Goal: Task Accomplishment & Management: Use online tool/utility

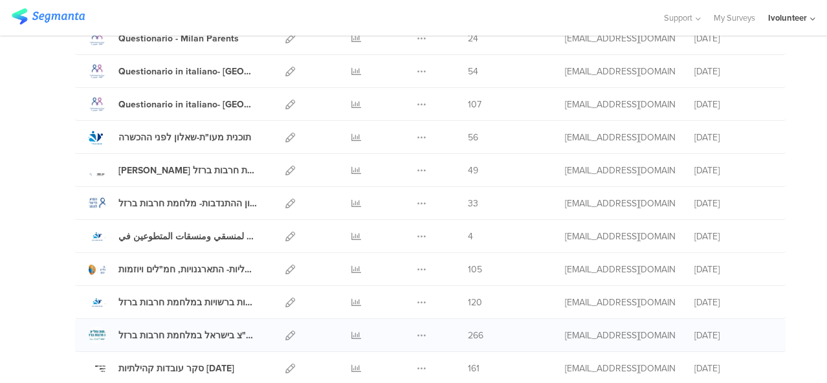
scroll to position [841, 0]
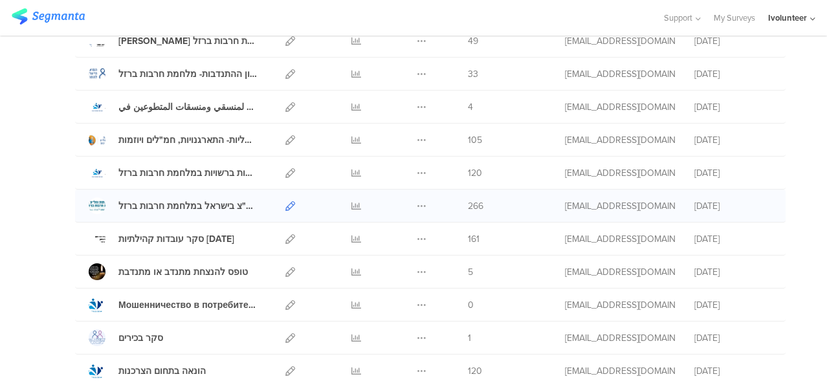
click at [285, 201] on icon at bounding box center [290, 206] width 10 height 10
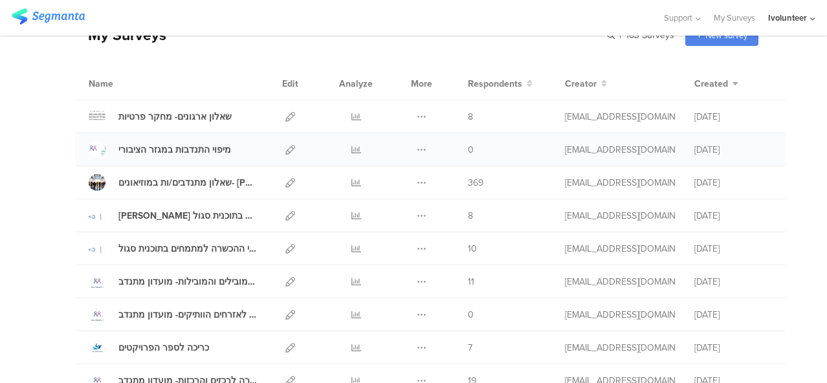
scroll to position [129, 0]
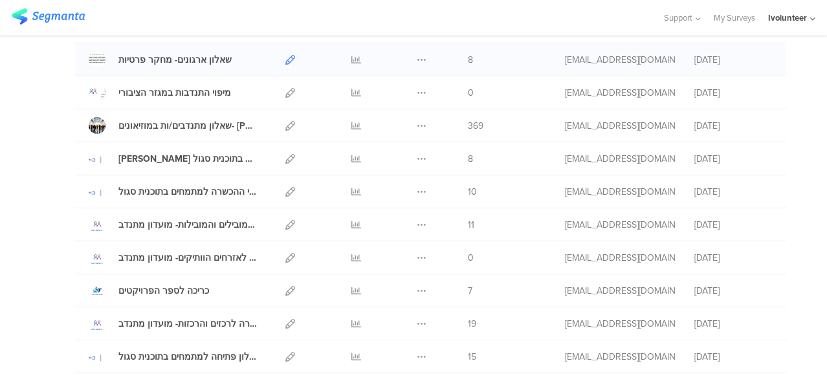
click at [285, 59] on icon at bounding box center [290, 60] width 10 height 10
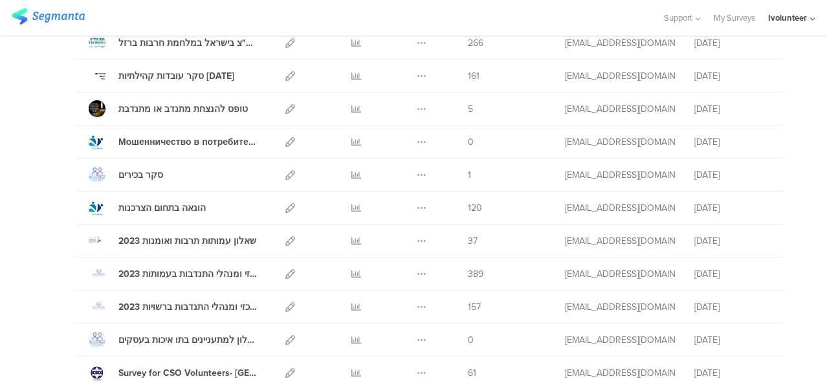
scroll to position [1035, 0]
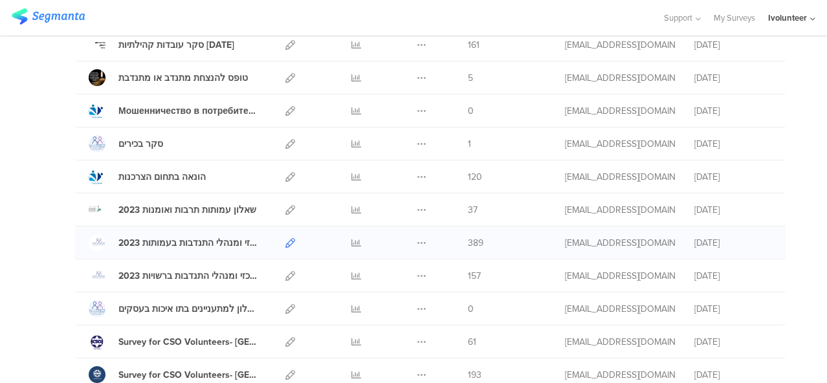
click at [285, 238] on icon at bounding box center [290, 243] width 10 height 10
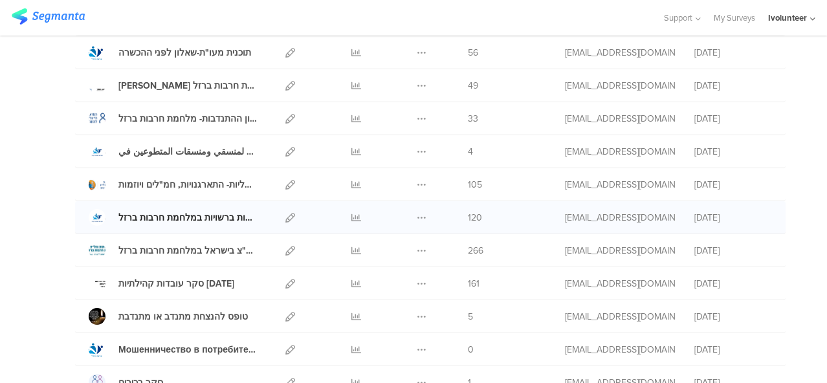
scroll to position [777, 0]
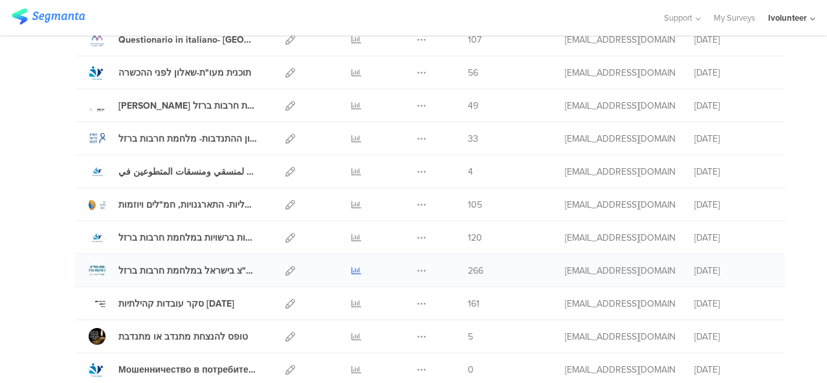
click at [351, 266] on icon at bounding box center [356, 271] width 10 height 10
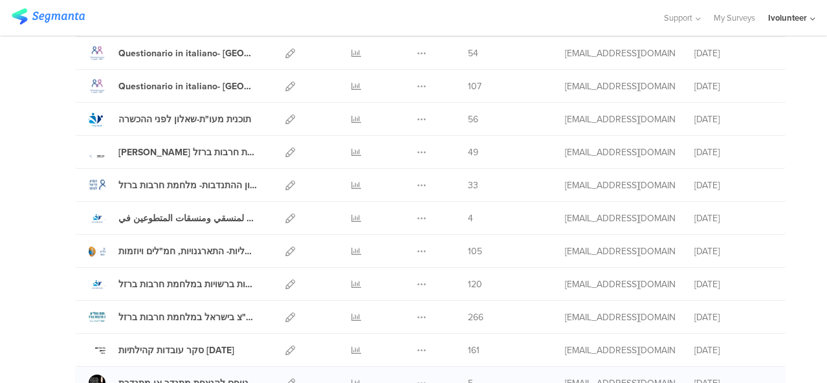
scroll to position [712, 0]
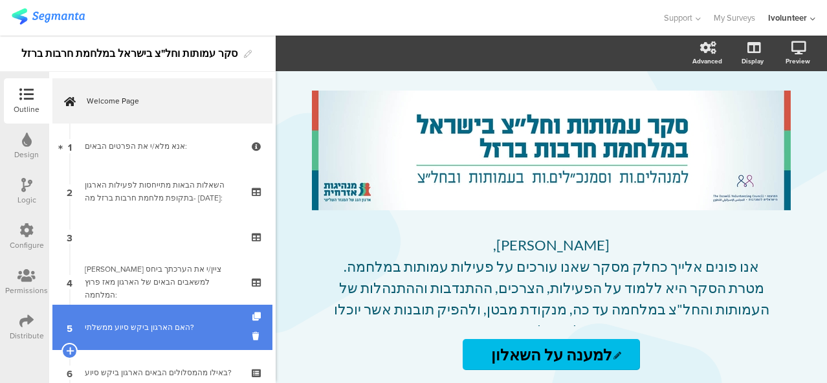
scroll to position [65, 0]
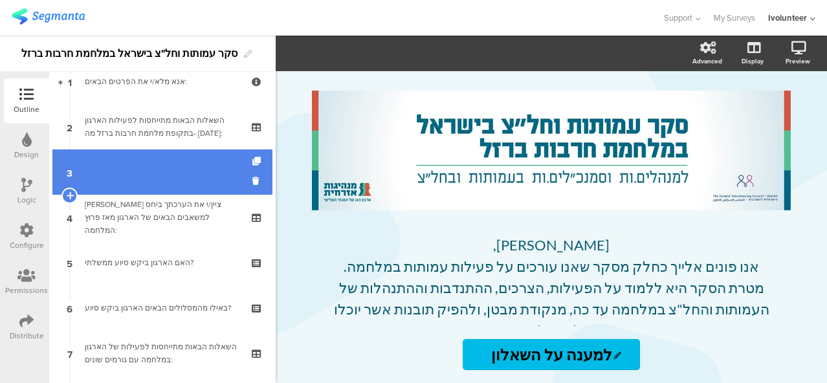
click at [166, 171] on link "3" at bounding box center [162, 171] width 220 height 45
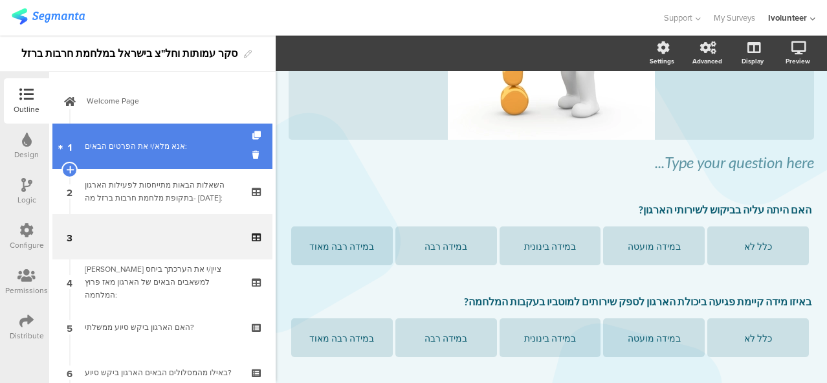
click at [181, 156] on link "1 אנא מלא/י את הפרטים הבאים:" at bounding box center [162, 146] width 220 height 45
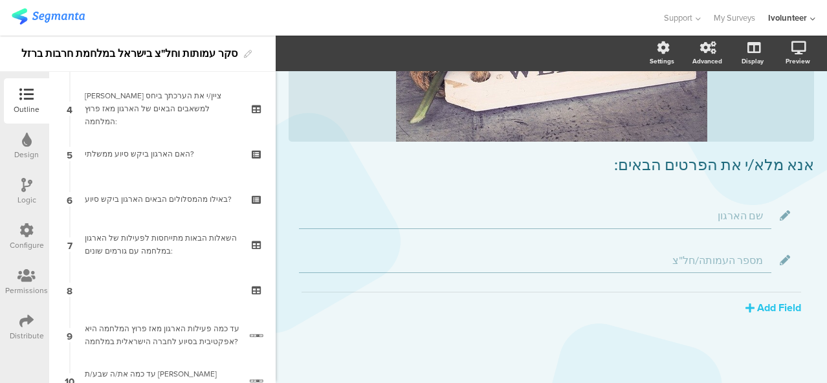
scroll to position [194, 0]
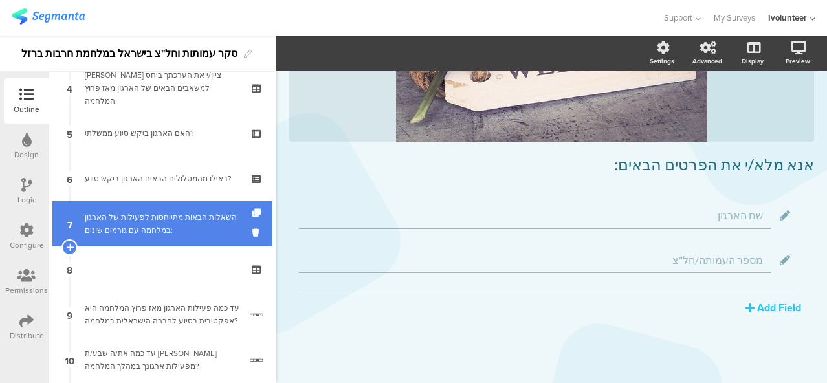
click at [169, 211] on div "השאלות הבאות מתייחסות לפעילות של הארגון במלחמה עם גורמים שונים:" at bounding box center [162, 224] width 155 height 26
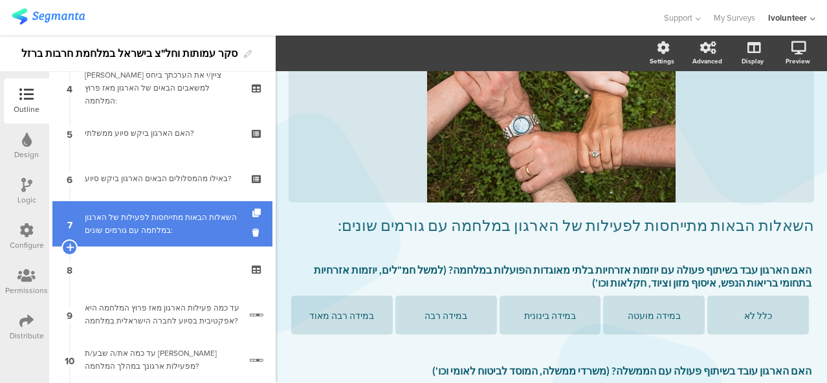
scroll to position [335, 0]
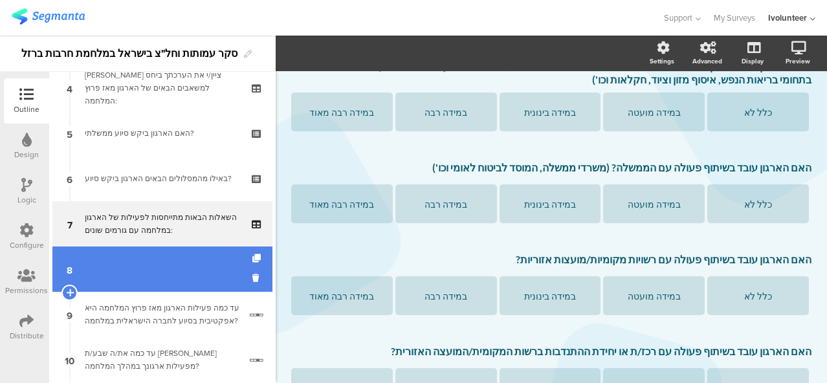
click at [154, 265] on link "8" at bounding box center [162, 269] width 220 height 45
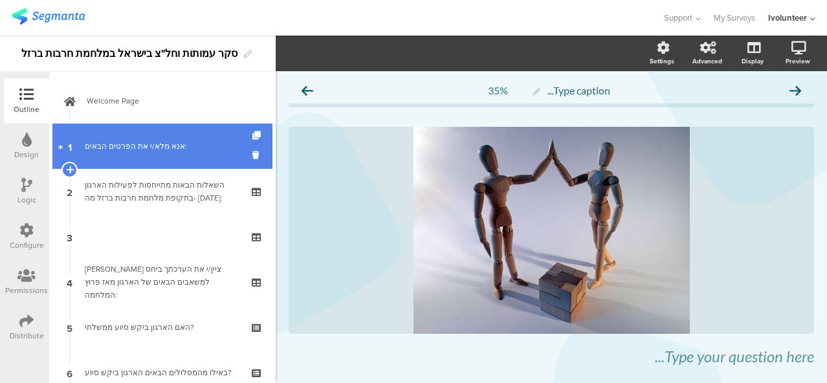
click at [124, 153] on link "1 אנא מלא/י את הפרטים הבאים:" at bounding box center [162, 146] width 220 height 45
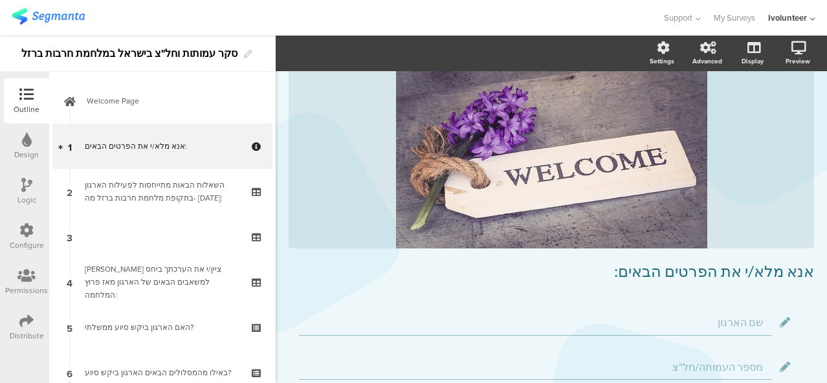
scroll to position [192, 0]
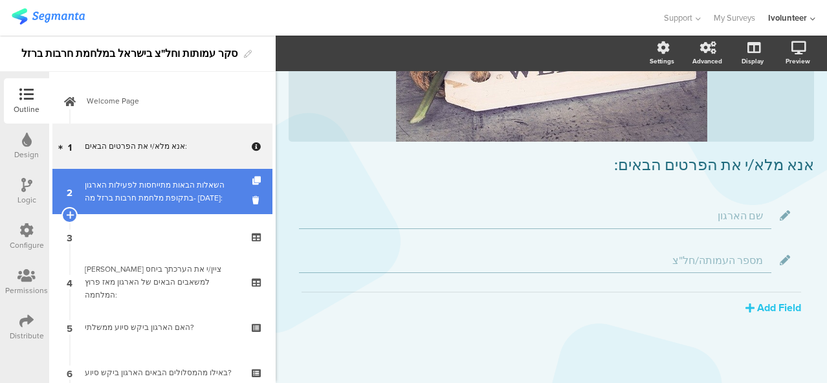
click at [170, 188] on div "השאלות הבאות מתייחסות לפעילות הארגון בתקופת מלחמת חרבות ברזל מה- 7.10.2023:" at bounding box center [162, 192] width 155 height 26
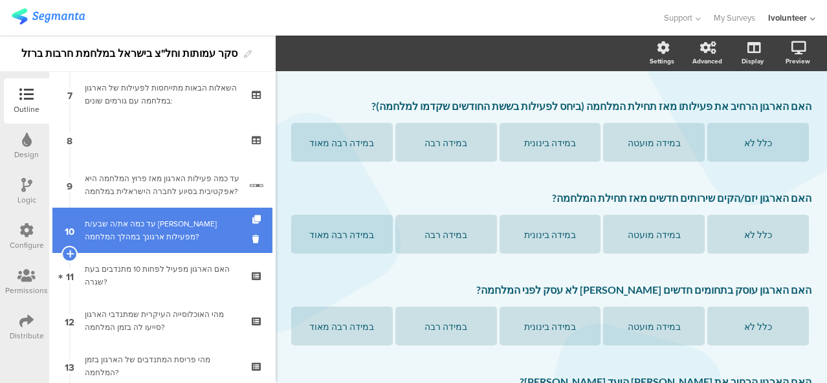
scroll to position [453, 0]
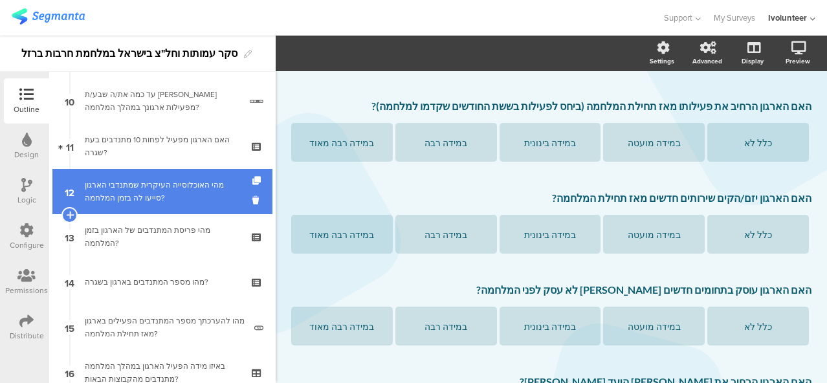
click at [184, 189] on div "מהי האוכלוסייה העיקרית שמתנדבי הארגון סייעו לה בזמן המלחמה?" at bounding box center [162, 192] width 155 height 26
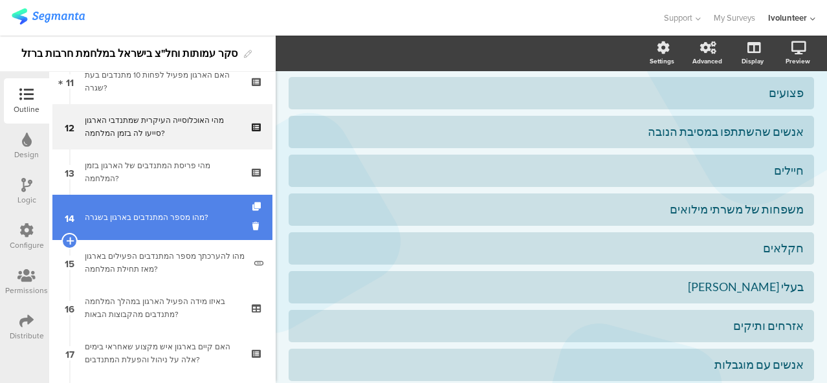
scroll to position [647, 0]
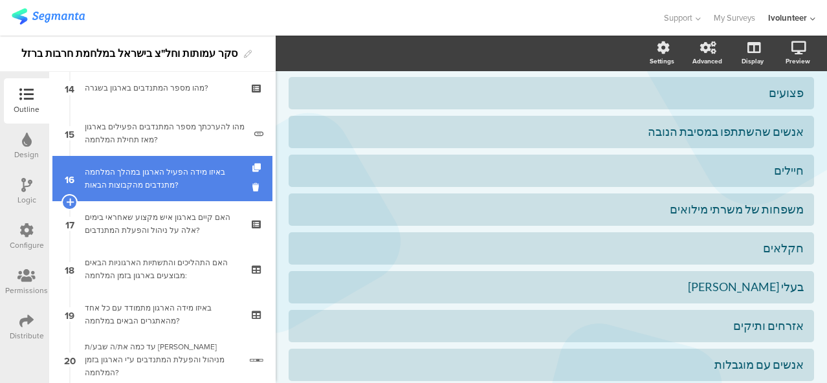
click at [129, 182] on div "באיזו מידה הפעיל הארגון במהלך המלחמה מתנדבים מהקבוצות הבאות?" at bounding box center [162, 179] width 155 height 26
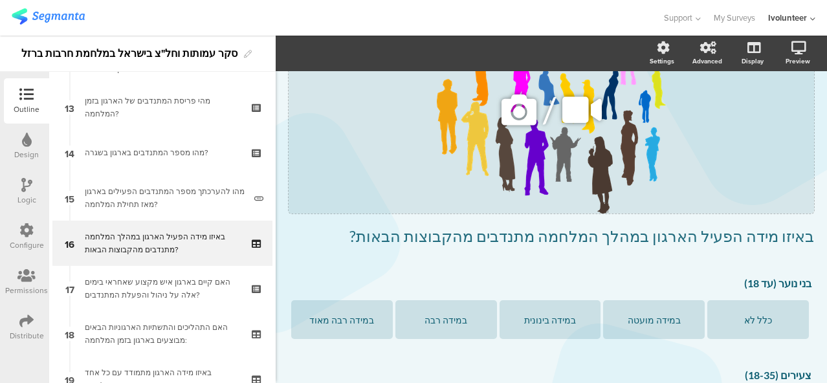
scroll to position [56, 0]
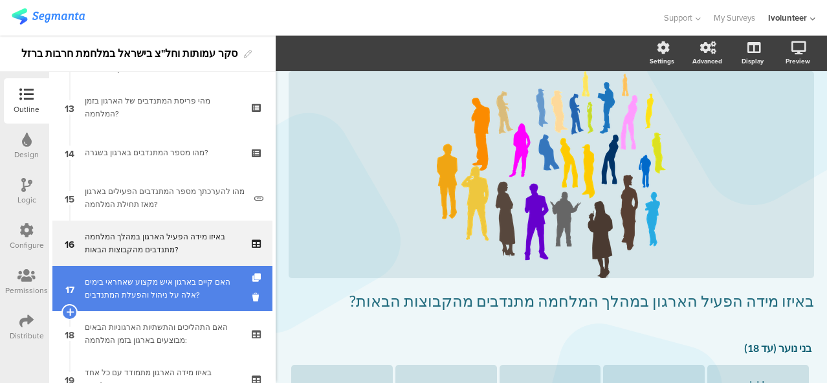
click at [126, 288] on div "האם קיים בארגון איש מקצוע שאחראי בימים אלה על ניהול והפעלת המתנדבים?" at bounding box center [162, 289] width 155 height 26
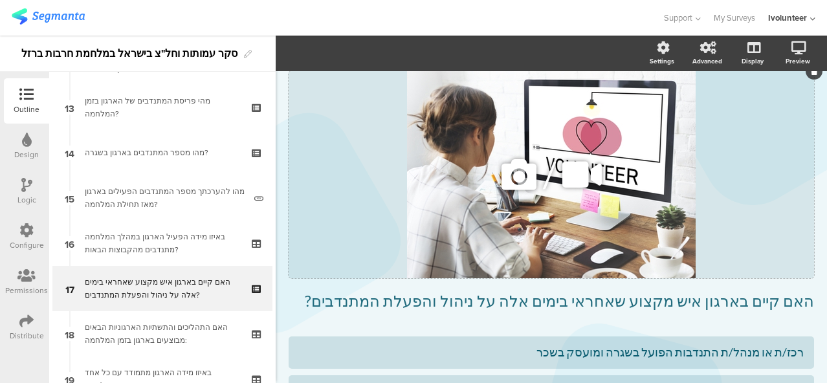
scroll to position [249, 0]
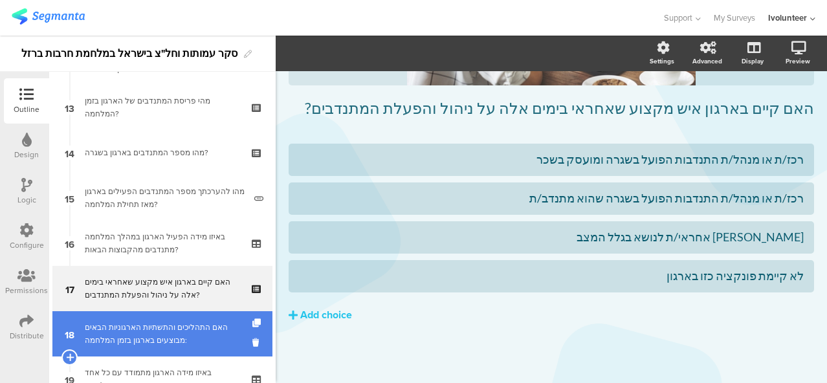
click at [203, 345] on div "האם התהליכים והתשתיות הארגוניות הבאים מבוצעים בארגון בזמן המלחמה:" at bounding box center [162, 334] width 155 height 26
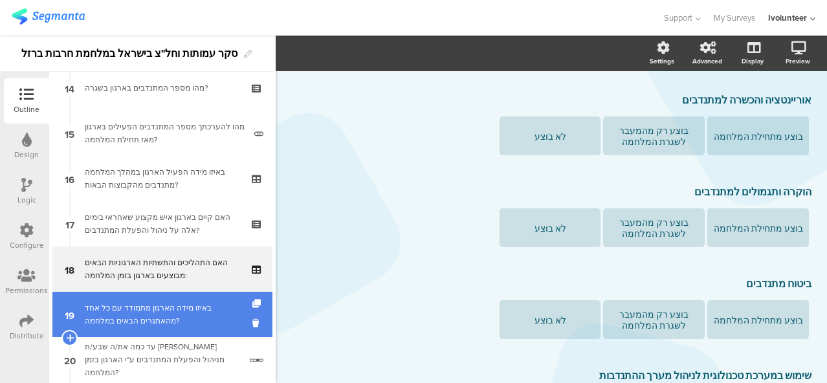
scroll to position [766, 0]
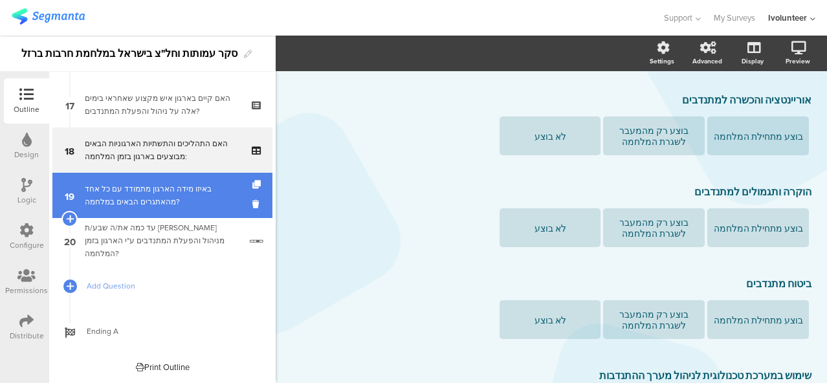
click at [164, 201] on div "באיזו מידה הארגון מתמודד עם כל אחד מהאתגרים הבאים במלחמה?" at bounding box center [162, 195] width 155 height 26
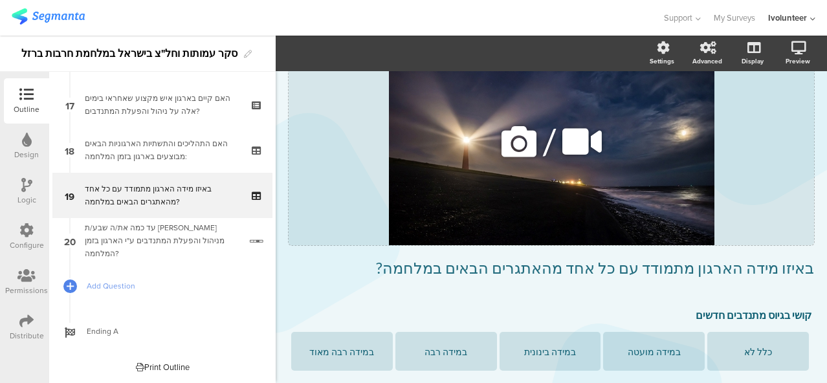
scroll to position [160, 0]
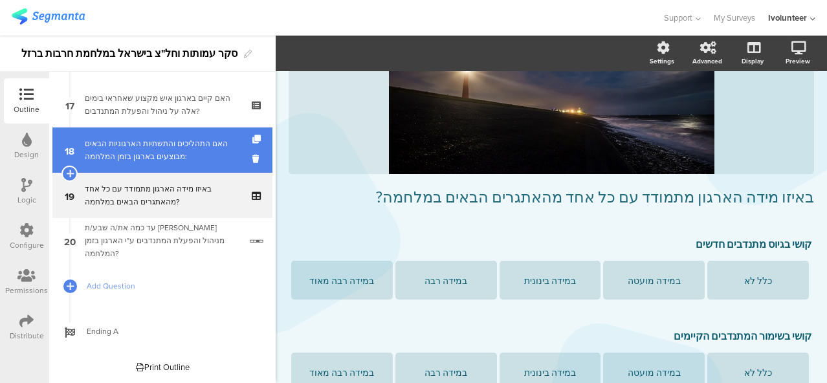
click at [127, 147] on div "האם התהליכים והתשתיות הארגוניות הבאים מבוצעים בארגון בזמן המלחמה:" at bounding box center [162, 150] width 155 height 26
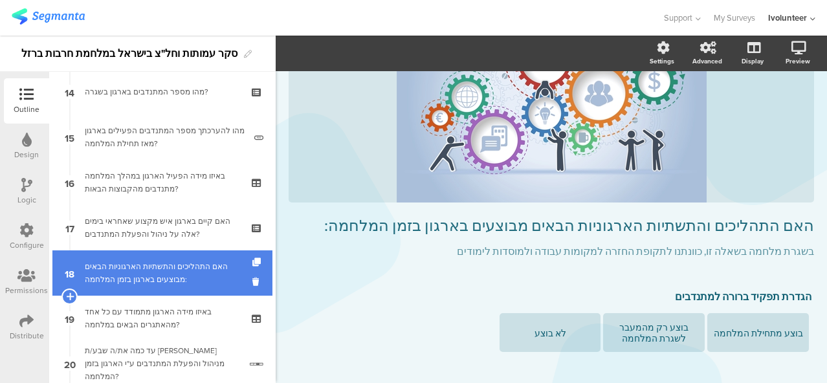
scroll to position [637, 0]
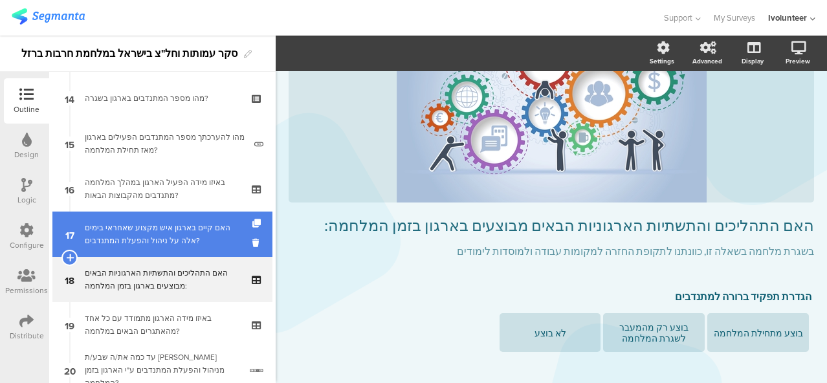
click at [104, 239] on div "האם קיים בארגון איש מקצוע שאחראי בימים אלה על ניהול והפעלת המתנדבים?" at bounding box center [162, 234] width 155 height 26
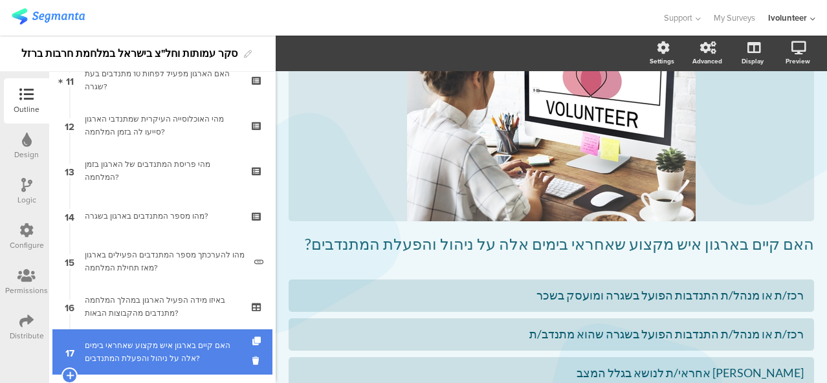
scroll to position [507, 0]
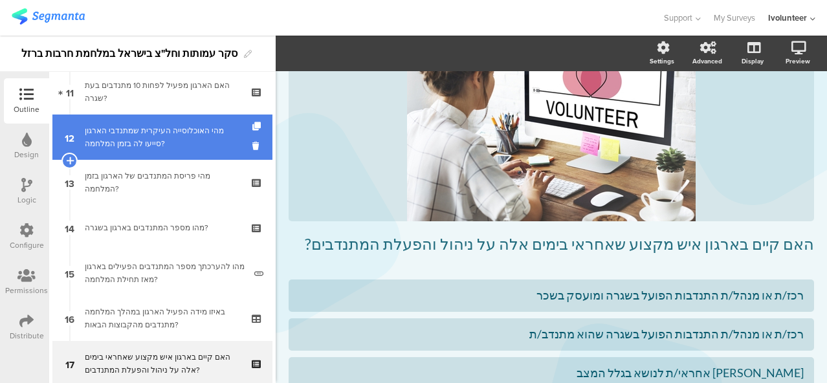
click at [161, 137] on div "מהי האוכלוסייה העיקרית שמתנדבי הארגון סייעו לה בזמן המלחמה?" at bounding box center [162, 137] width 155 height 26
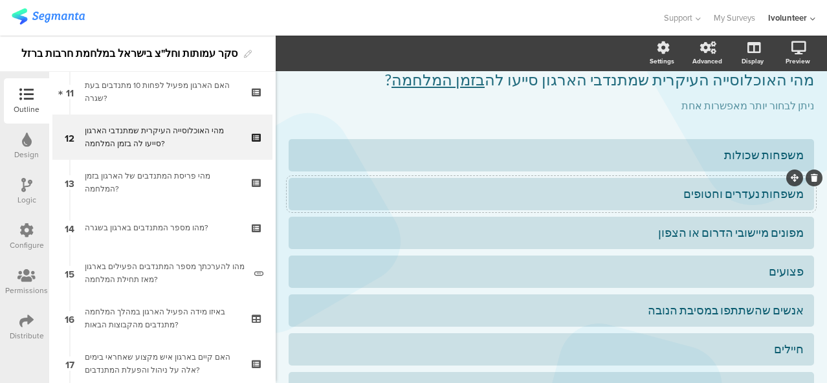
scroll to position [282, 0]
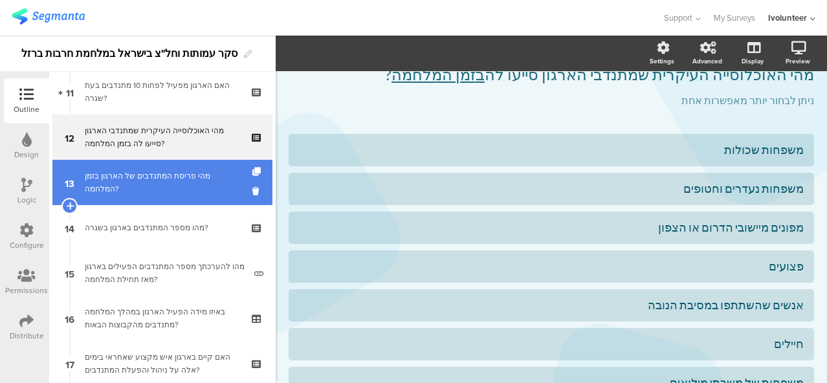
click at [180, 186] on div "מהי פריסת המתנדבים של הארגון בזמן המלחמה?" at bounding box center [162, 183] width 155 height 26
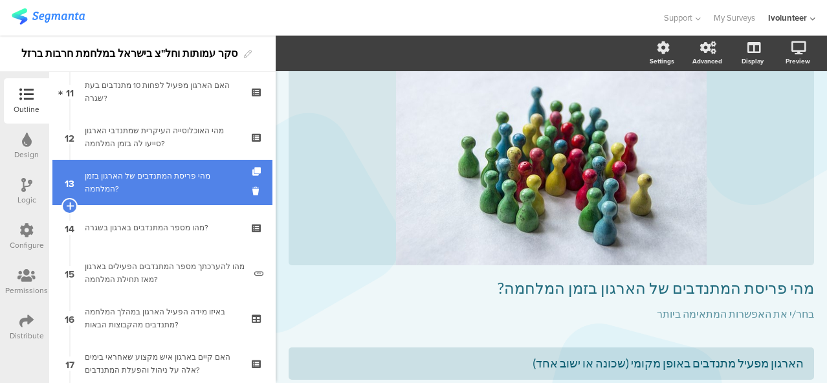
scroll to position [265, 0]
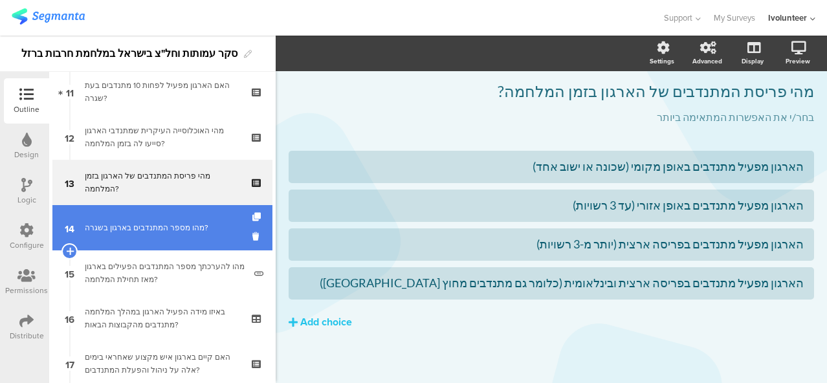
click at [175, 223] on div "מהו מספר המתנדבים בארגון בשגרה?" at bounding box center [162, 227] width 155 height 13
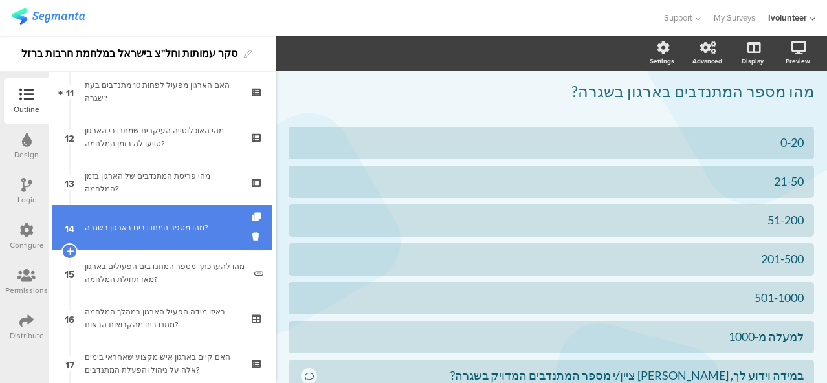
scroll to position [265, 0]
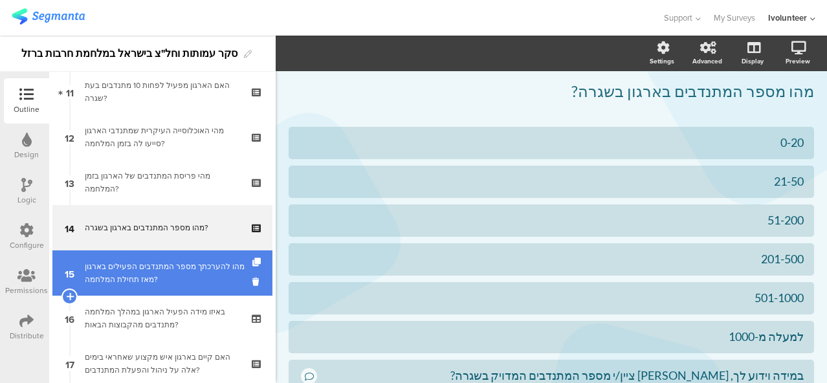
click at [179, 265] on div "מהו להערכתך מספר המתנדבים הפעילים בארגון מאז תחילת המלחמה?" at bounding box center [165, 273] width 160 height 26
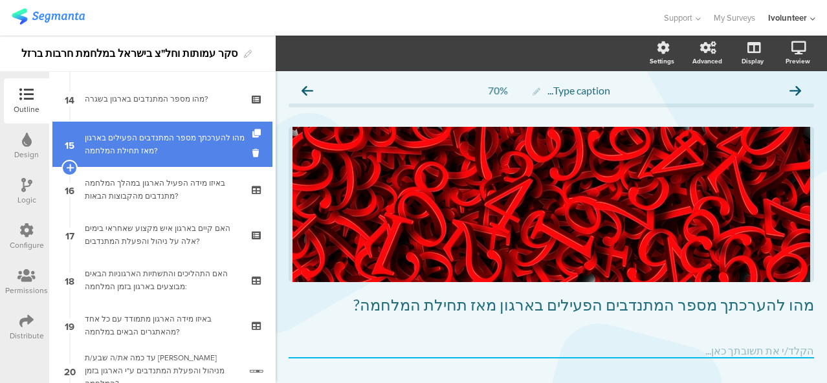
scroll to position [637, 0]
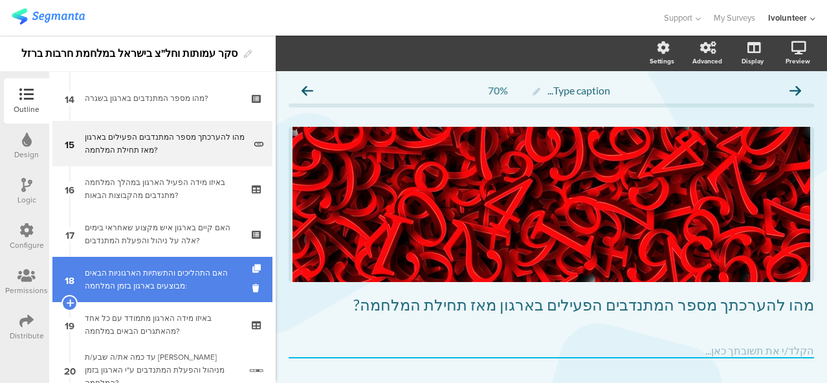
click at [153, 280] on div "האם התהליכים והתשתיות הארגוניות הבאים מבוצעים בארגון בזמן המלחמה:" at bounding box center [162, 280] width 155 height 26
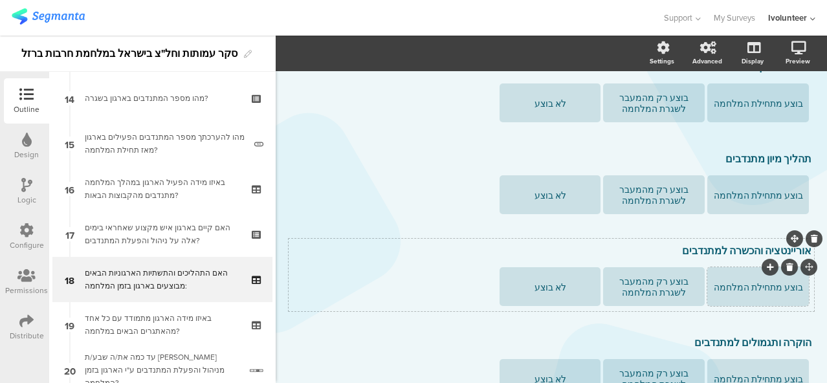
scroll to position [388, 0]
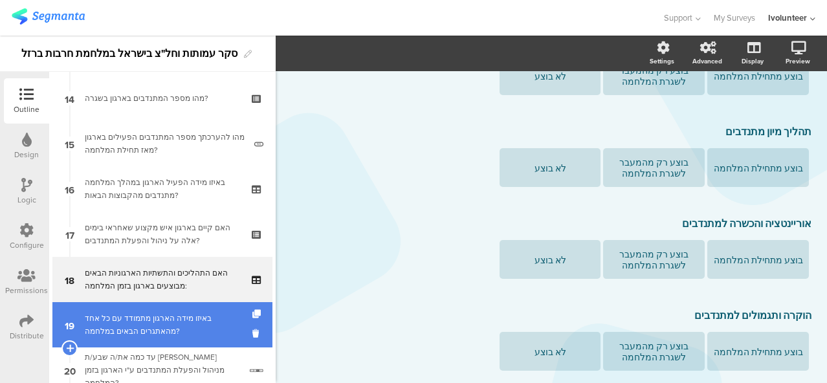
click at [171, 338] on link "19 באיזו מידה הארגון מתמודד עם כל אחד מהאתגרים הבאים במלחמה?" at bounding box center [162, 324] width 220 height 45
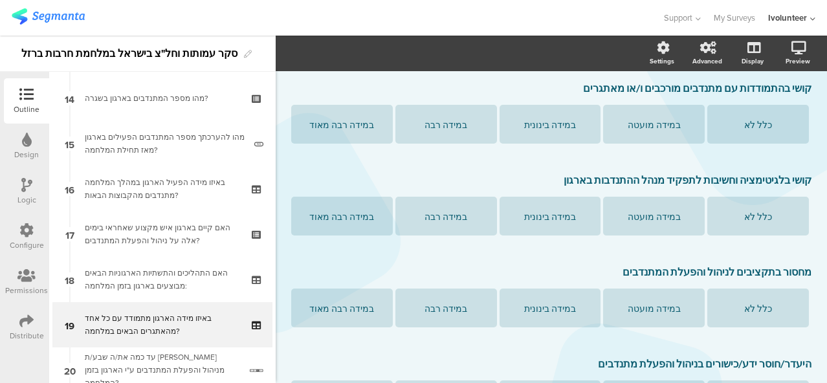
scroll to position [520, 0]
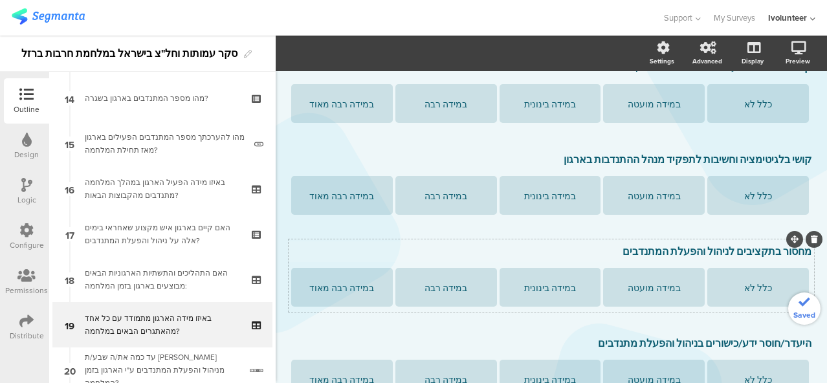
click at [784, 244] on div at bounding box center [803, 239] width 39 height 17
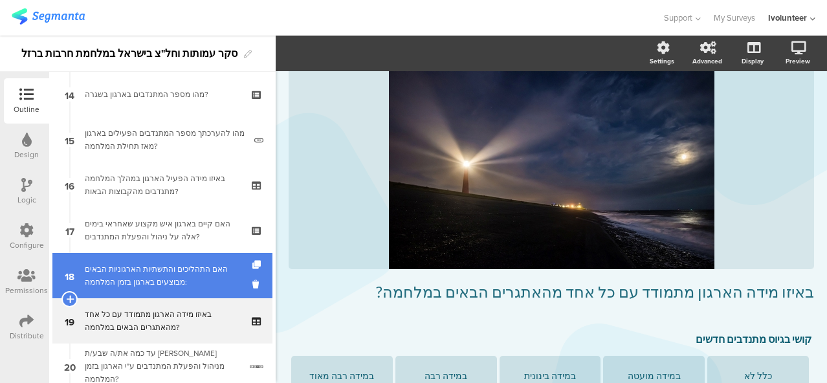
scroll to position [701, 0]
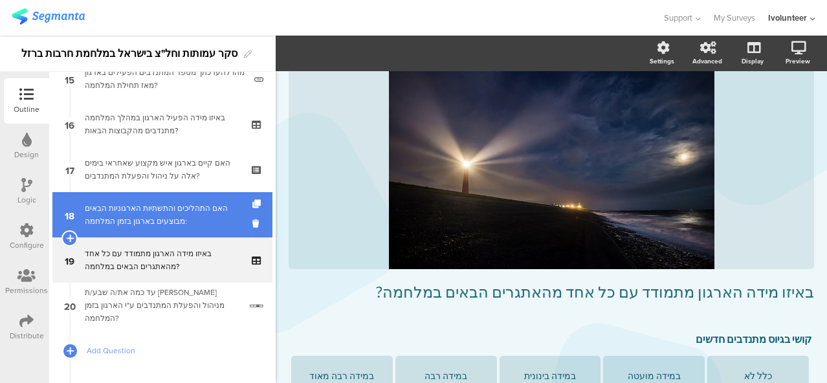
click at [186, 228] on link "18 האם התהליכים והתשתיות הארגוניות הבאים מבוצעים בארגון בזמן המלחמה:" at bounding box center [162, 214] width 220 height 45
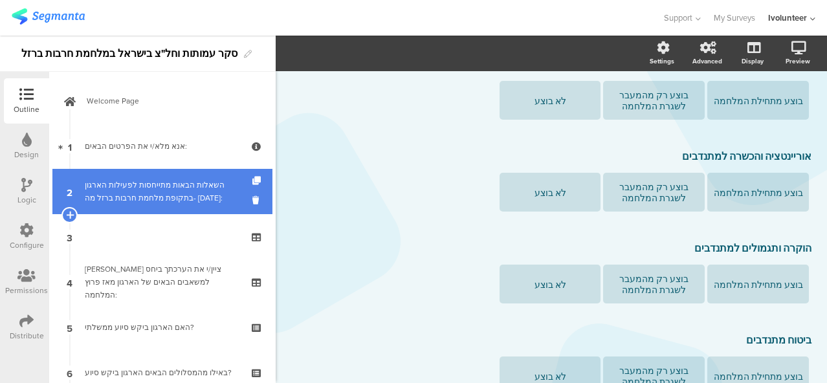
click at [140, 198] on div "השאלות הבאות מתייחסות לפעילות הארגון בתקופת מלחמת חרבות ברזל מה- [DATE]:" at bounding box center [162, 192] width 155 height 26
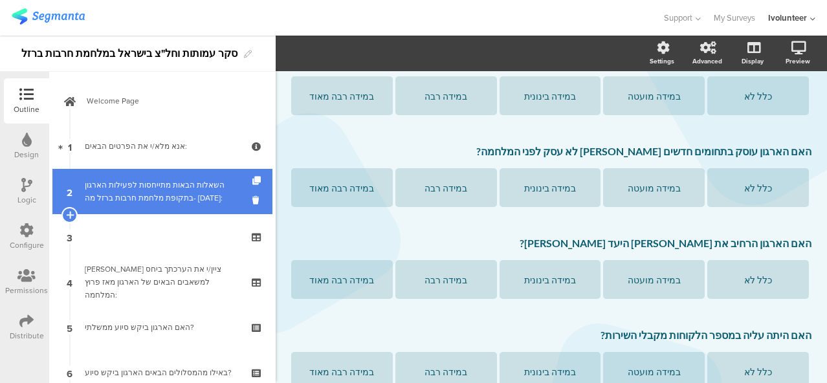
scroll to position [449, 0]
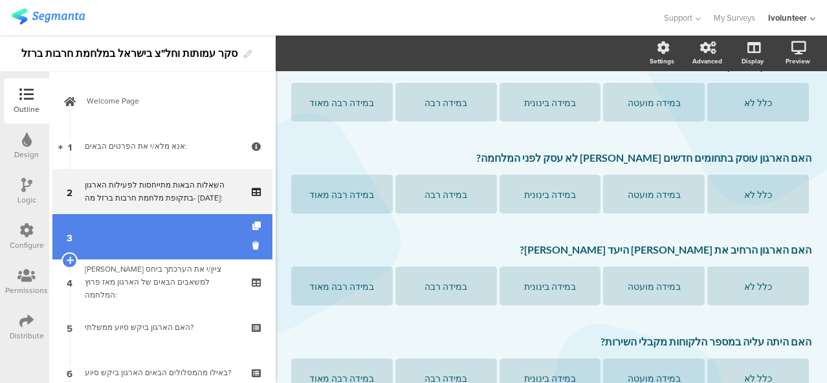
click at [144, 228] on link "3" at bounding box center [162, 236] width 220 height 45
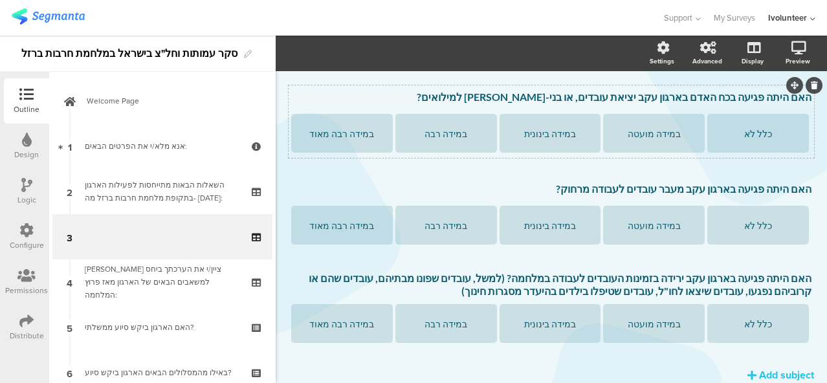
scroll to position [518, 0]
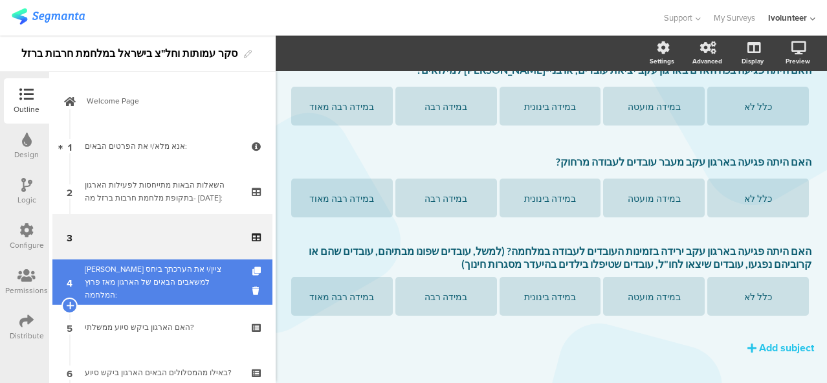
click at [171, 276] on div "[PERSON_NAME] ציין/י את הערכתך ביחס למשאבים הבאים של הארגון מאז פרוץ המלחמה:" at bounding box center [162, 282] width 155 height 39
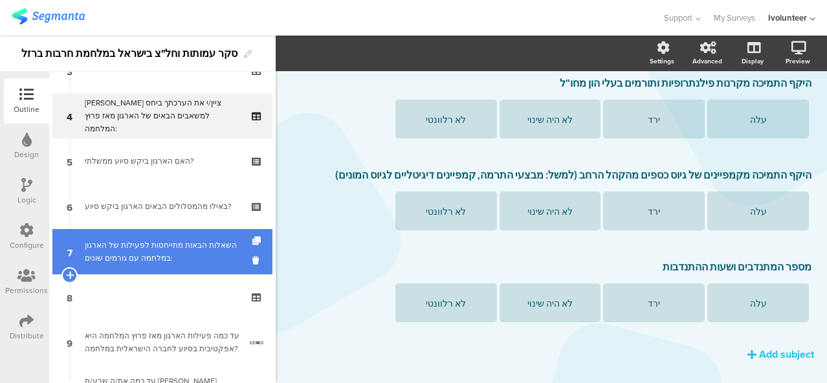
scroll to position [194, 0]
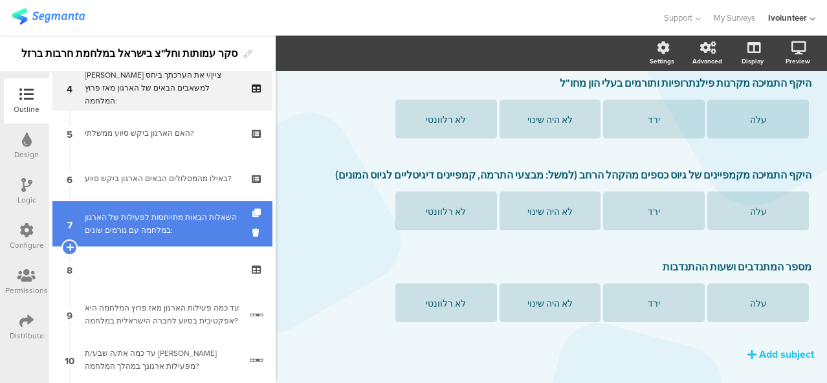
click at [175, 234] on div "השאלות הבאות מתייחסות לפעילות של הארגון במלחמה עם גורמים שונים:" at bounding box center [162, 224] width 155 height 26
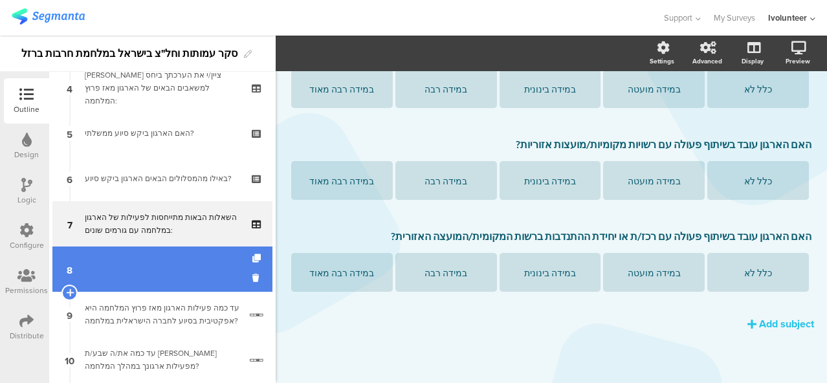
scroll to position [450, 0]
click at [177, 265] on link "8" at bounding box center [162, 269] width 220 height 45
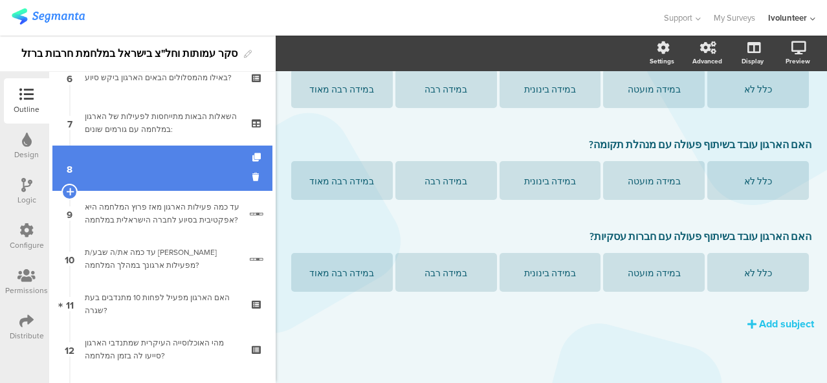
scroll to position [324, 0]
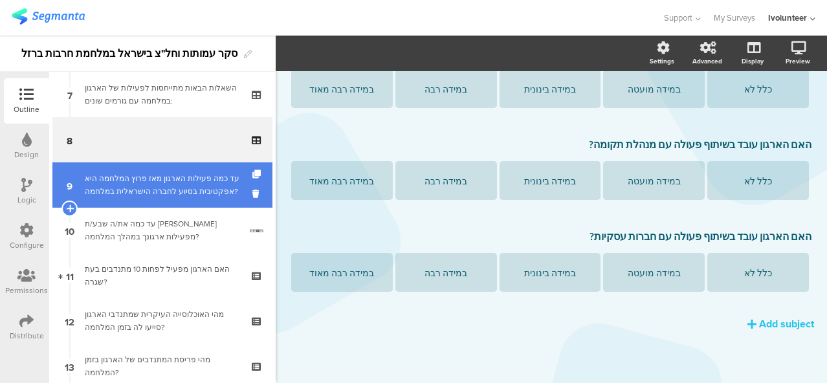
click at [162, 190] on div "עד כמה פעילות הארגון מאז פרוץ המלחמה היא אפקטיבית בסיוע לחברה הישראלית במלחמה?" at bounding box center [162, 185] width 155 height 26
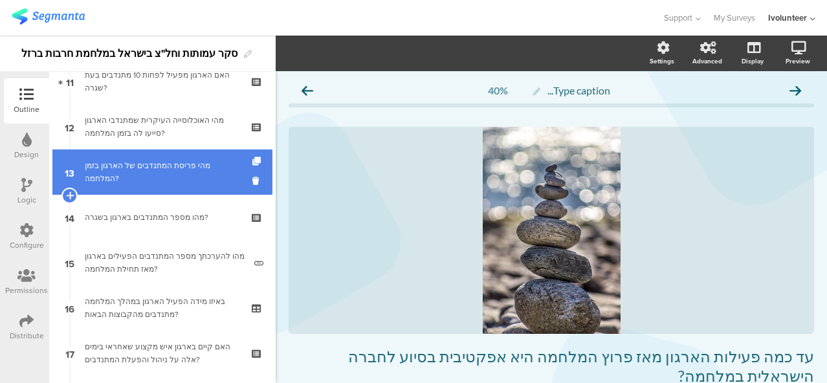
scroll to position [582, 0]
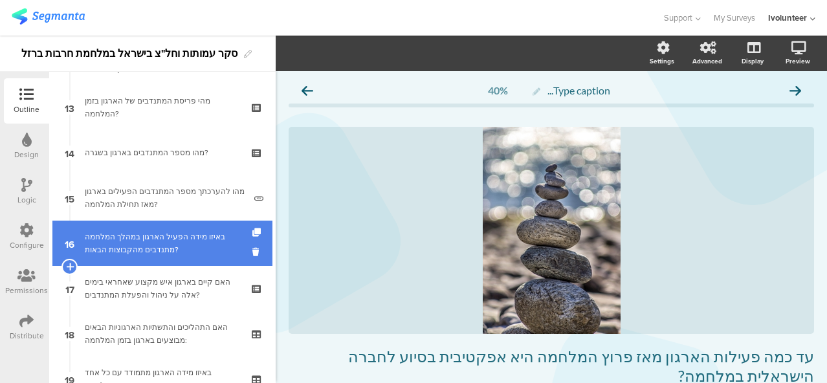
click at [141, 248] on div "באיזו מידה הפעיל הארגון במהלך המלחמה מתנדבים מהקבוצות הבאות?" at bounding box center [162, 243] width 155 height 26
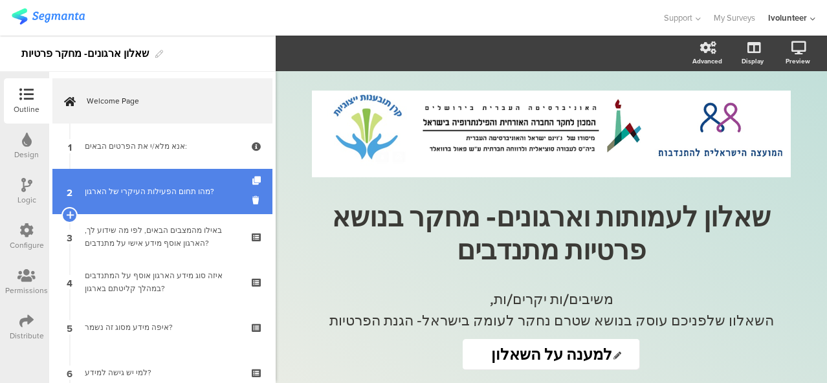
click at [170, 181] on link "2 מהו תחום הפעילות העיקרי של הארגון?" at bounding box center [162, 191] width 220 height 45
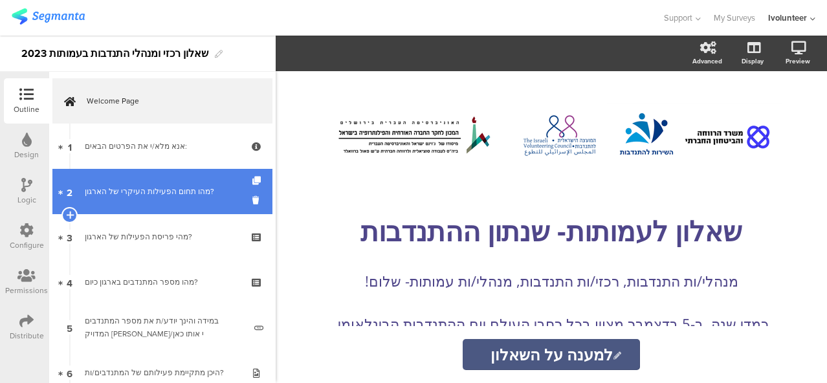
click at [116, 193] on div "מהו תחום הפעילות העיקרי של הארגון?" at bounding box center [162, 191] width 155 height 13
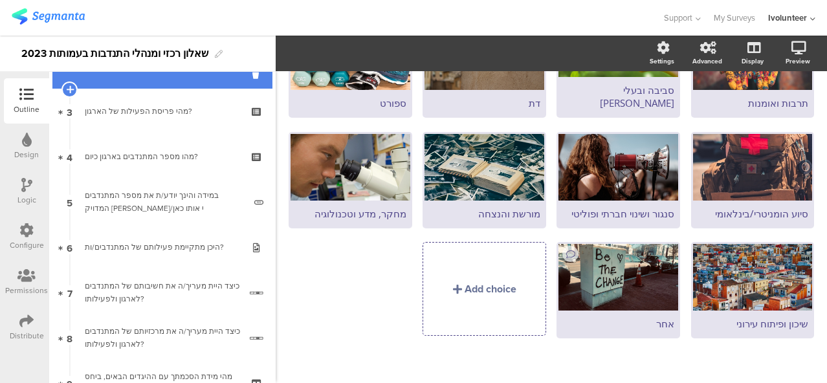
scroll to position [129, 0]
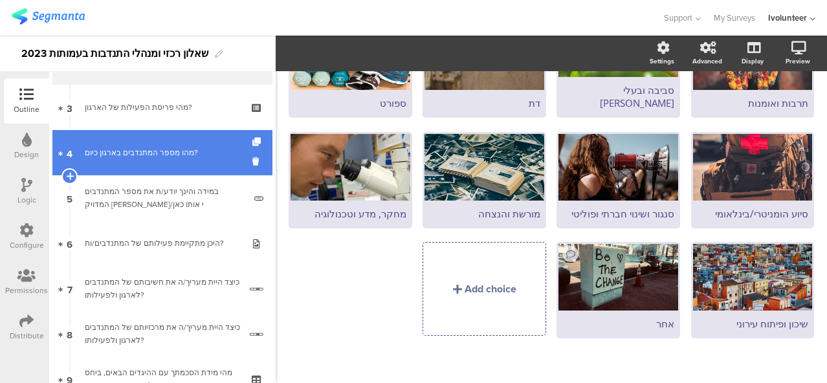
click at [150, 146] on div "מהו מספר המתנדבים בארגון כיום?" at bounding box center [162, 152] width 155 height 13
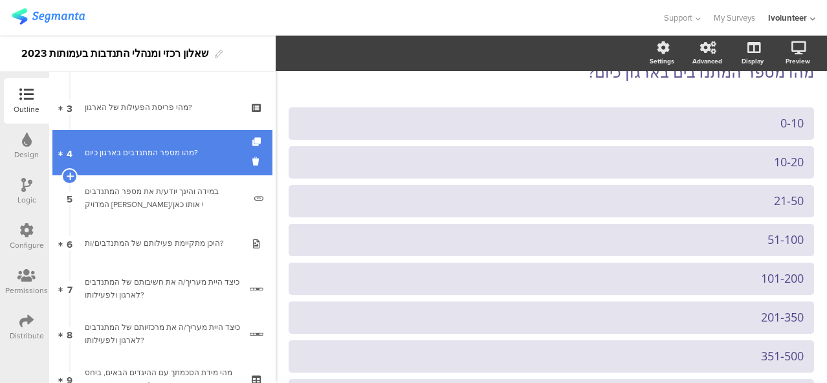
scroll to position [291, 0]
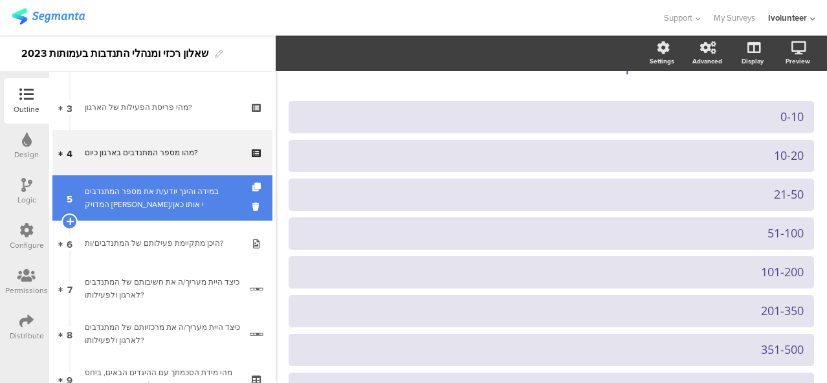
click at [169, 186] on div "במידה והינך יודע/ת את מספר המתנדבים המדויק [PERSON_NAME]/י אותו כאן" at bounding box center [165, 198] width 160 height 26
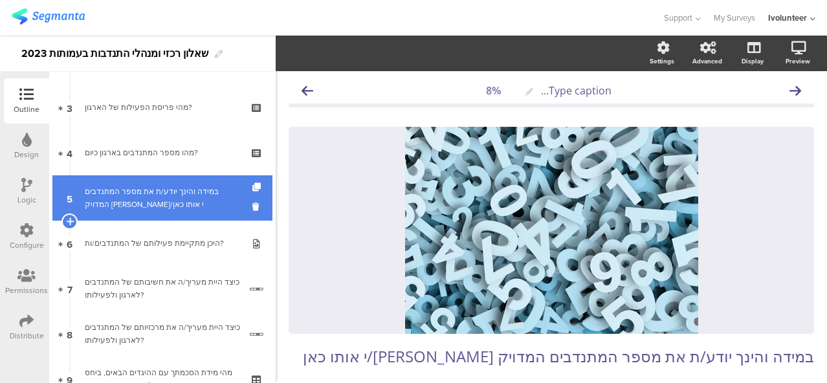
scroll to position [194, 0]
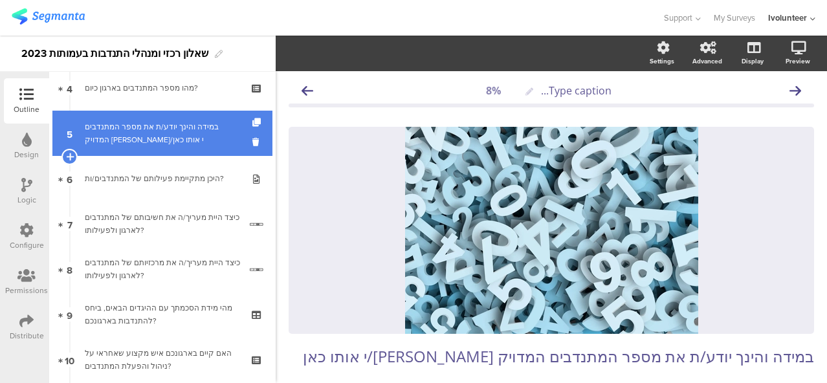
click at [169, 186] on link "6 היכן מתקיימת פעילותם של המתנדבים/ות?" at bounding box center [162, 178] width 220 height 45
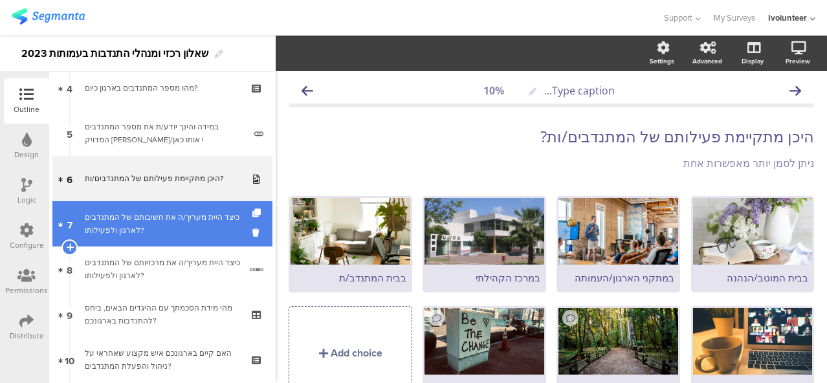
click at [173, 230] on div "כיצד היית מעריך/ה את חשיבותם של המתנדבים לארגון ולפעילותו?" at bounding box center [162, 224] width 155 height 26
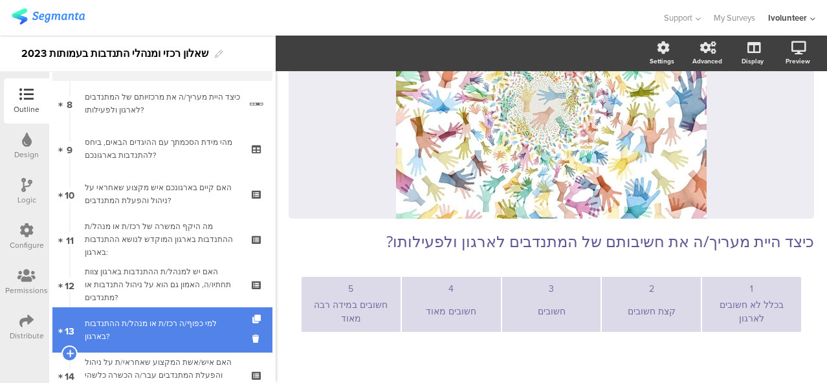
scroll to position [388, 0]
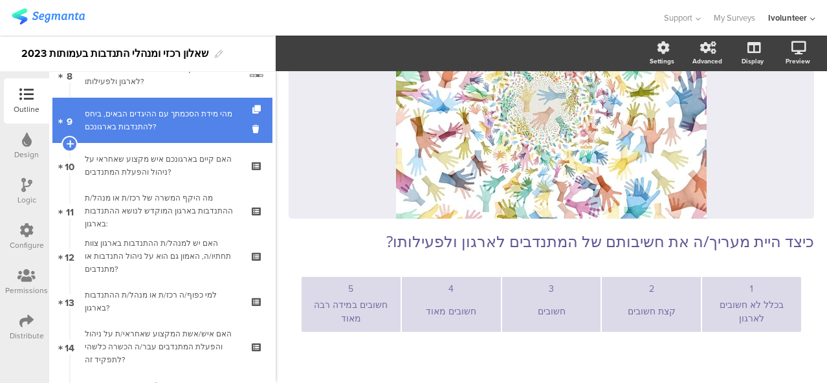
click at [169, 124] on div "מהי מידת הסכמתך עם ההיגדים הבאים, ביחס להתנדבות בארגונכם?" at bounding box center [162, 120] width 155 height 26
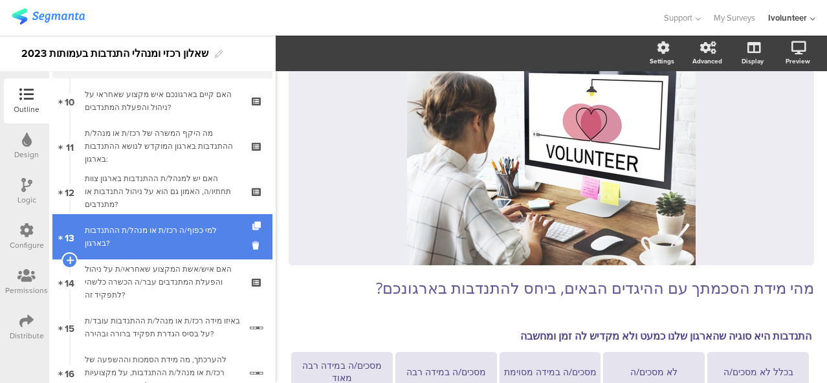
scroll to position [582, 0]
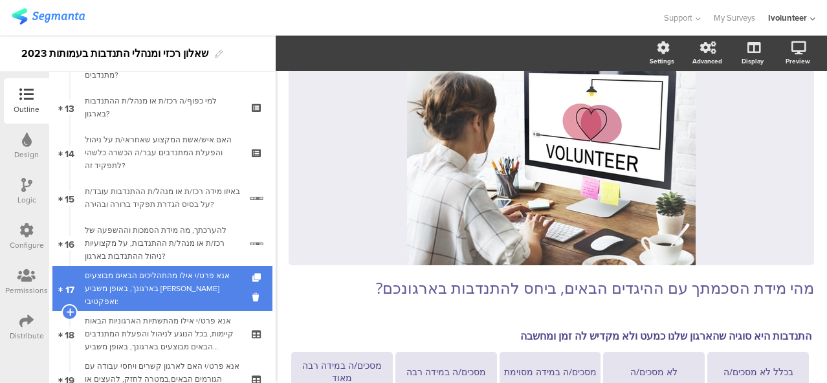
click at [158, 283] on div "אנא פרט/י אילו מהתהליכים הבאים מבוצעים בארגונך, באופן משביע רצון ואפקטיבי:" at bounding box center [162, 288] width 155 height 39
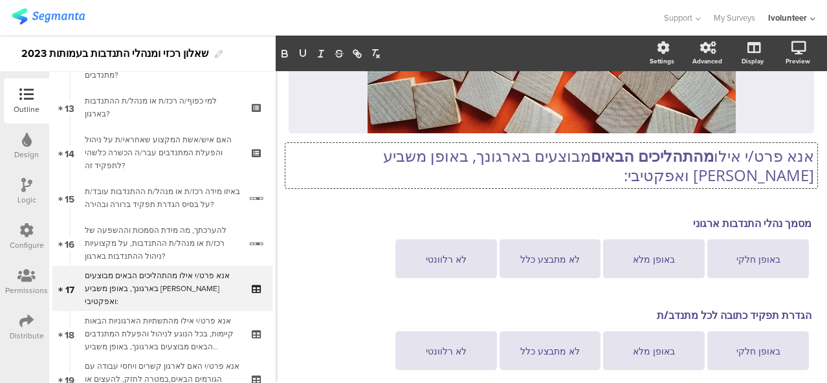
scroll to position [181, 0]
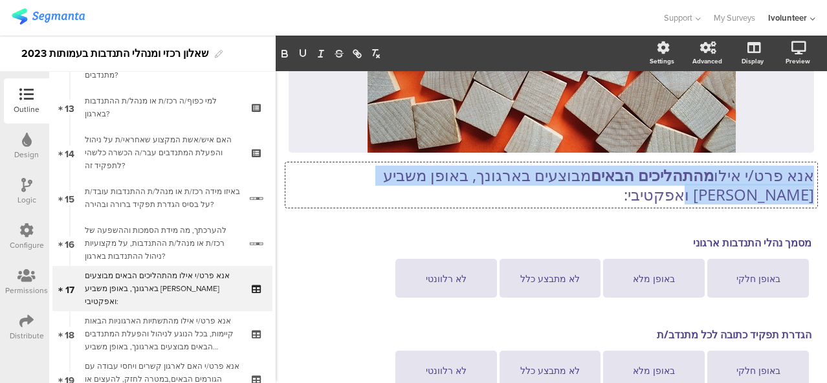
drag, startPoint x: 802, startPoint y: 159, endPoint x: 289, endPoint y: 168, distance: 513.2
click at [289, 168] on div "אנא פרט/י אילו מהתהליכים הבאים מבוצעים בארגונך, באופן משביע רצון ואפקטיבי: אנא …" at bounding box center [551, 184] width 532 height 45
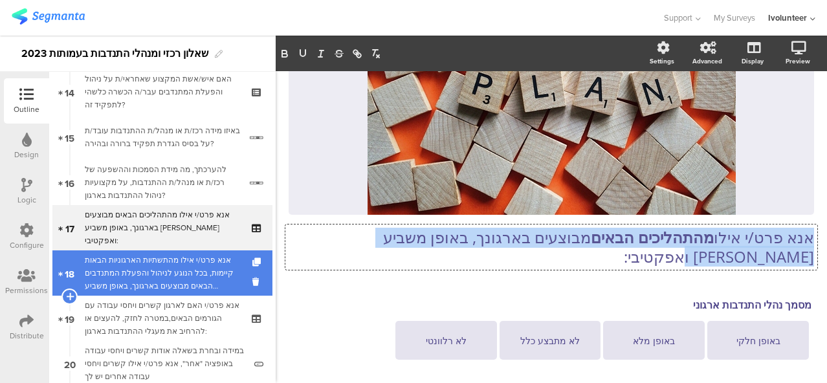
scroll to position [712, 0]
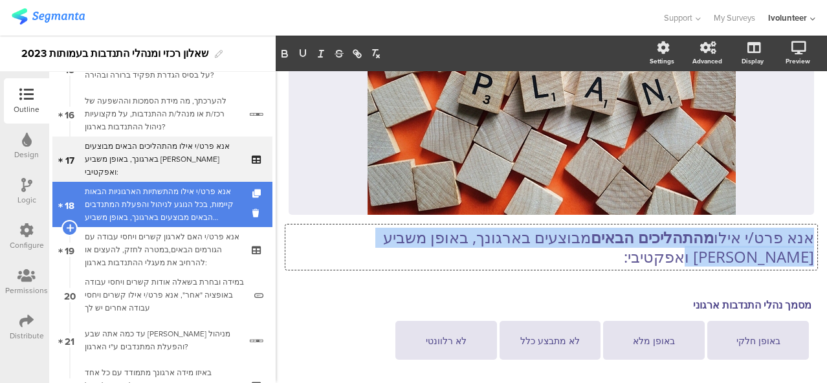
click at [176, 188] on div "אנא פרט/י אילו מהתשתיות הארגוניות הבאות קיימות, בכל הנוגע לניהול והפעלת המתנדבי…" at bounding box center [162, 204] width 155 height 39
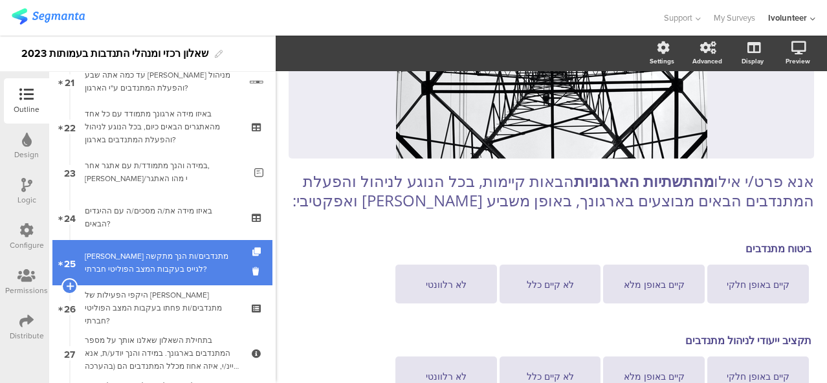
scroll to position [1035, 0]
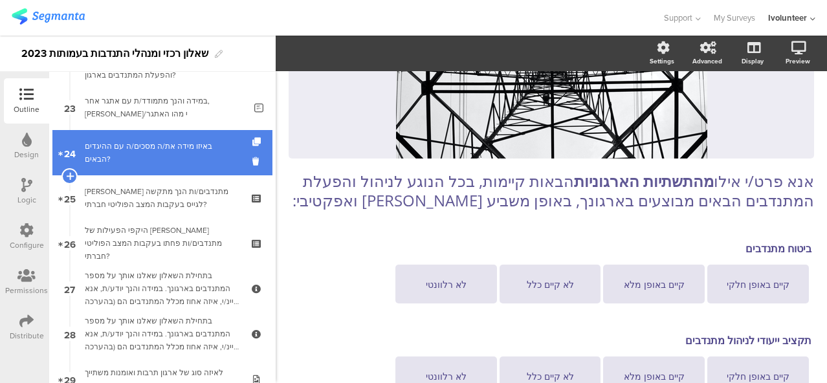
click at [155, 149] on div "באיזו מידה את/ה מסכים/ה עם ההיגדים הבאים?" at bounding box center [162, 153] width 155 height 26
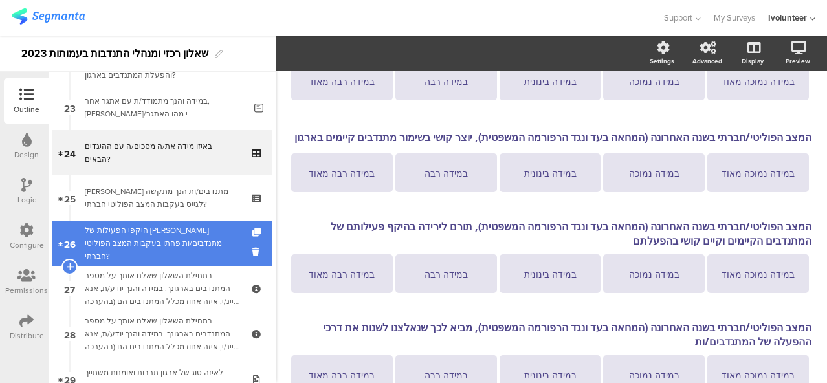
scroll to position [1100, 0]
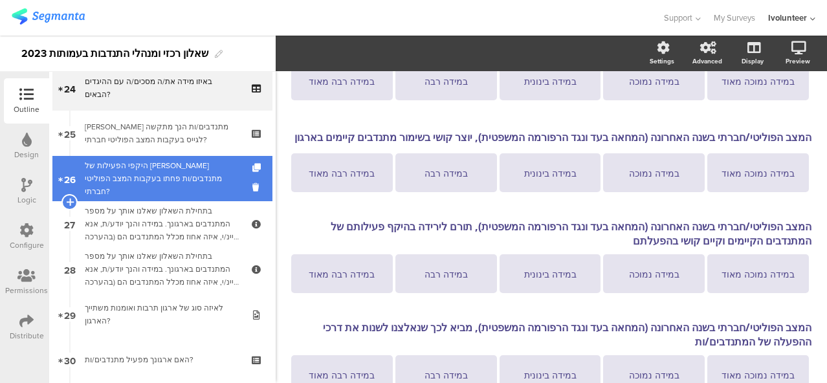
click at [137, 188] on div "היקפי הפעילות של אילו מתנדבים/ות פחתו בעקבות המצב הפוליטי חברתי?" at bounding box center [162, 178] width 155 height 39
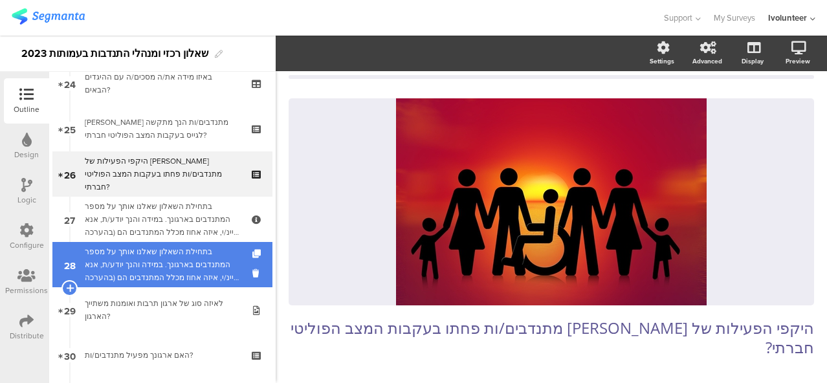
scroll to position [1035, 0]
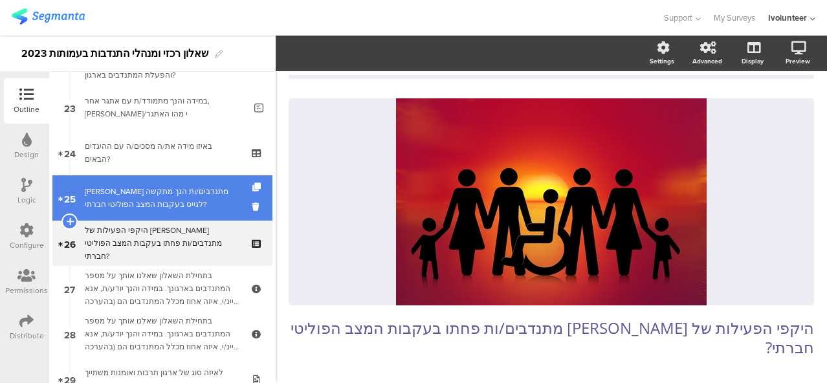
click at [132, 199] on div "אילו מתנדבים/ות הנך מתקשה לגייס בעקבות המצב הפוליטי חברתי?" at bounding box center [162, 198] width 155 height 26
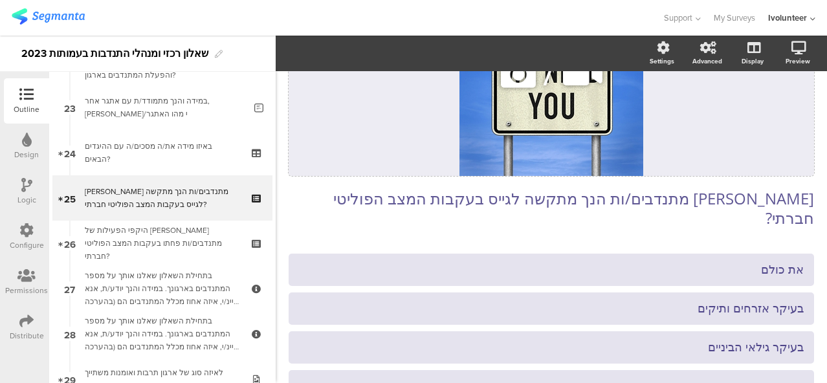
scroll to position [223, 0]
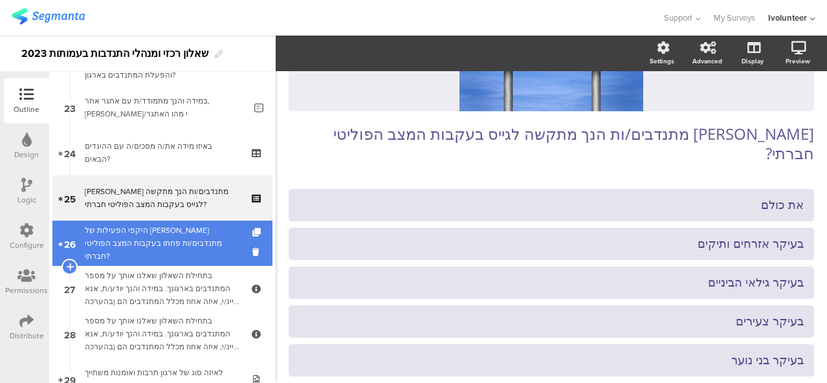
click at [145, 245] on div "היקפי הפעילות של אילו מתנדבים/ות פחתו בעקבות המצב הפוליטי חברתי?" at bounding box center [162, 243] width 155 height 39
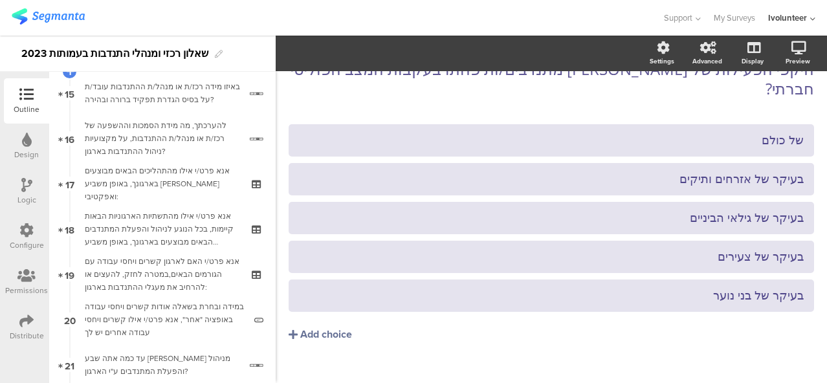
scroll to position [712, 0]
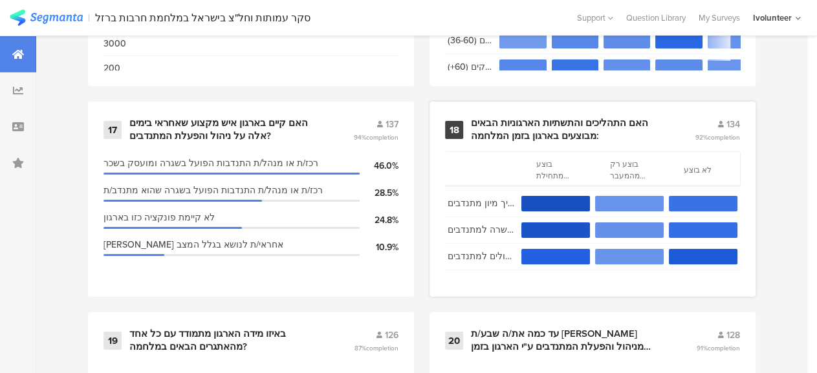
scroll to position [2199, 0]
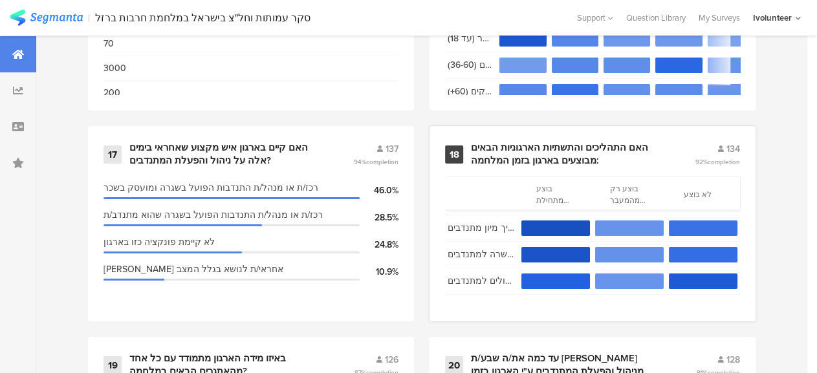
click at [500, 230] on section "תהליך מיון מתנדבים" at bounding box center [481, 229] width 67 height 16
click at [516, 161] on div "האם התהליכים והתשתיות הארגוניות הבאים מבוצעים בארגון בזמן המלחמה:" at bounding box center [567, 154] width 193 height 25
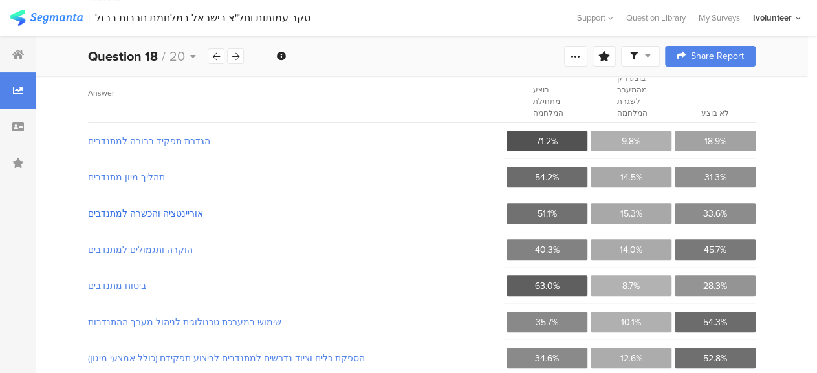
scroll to position [226, 0]
